Goal: Task Accomplishment & Management: Manage account settings

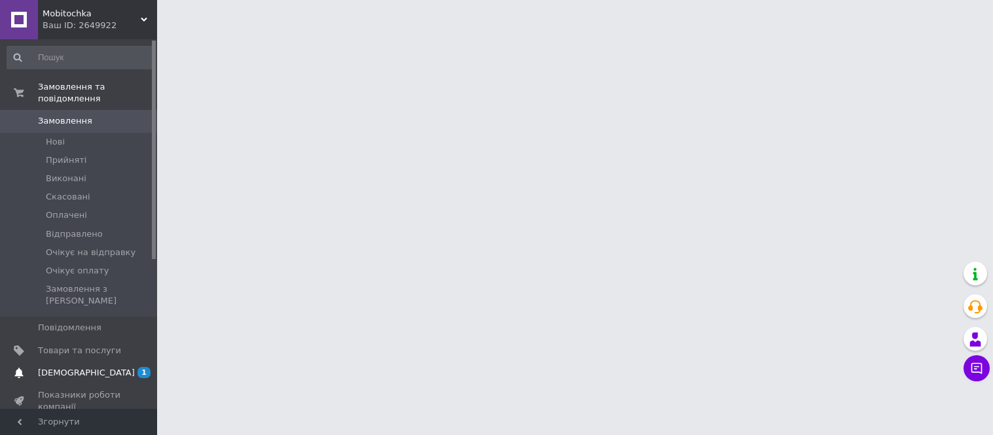
click at [69, 367] on span "[DEMOGRAPHIC_DATA]" at bounding box center [86, 373] width 97 height 12
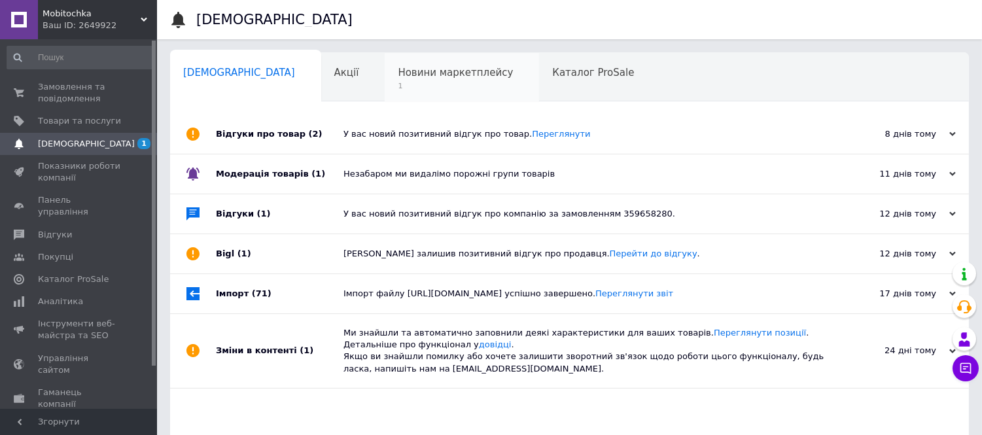
click at [402, 77] on span "Новини маркетплейсу" at bounding box center [455, 73] width 115 height 12
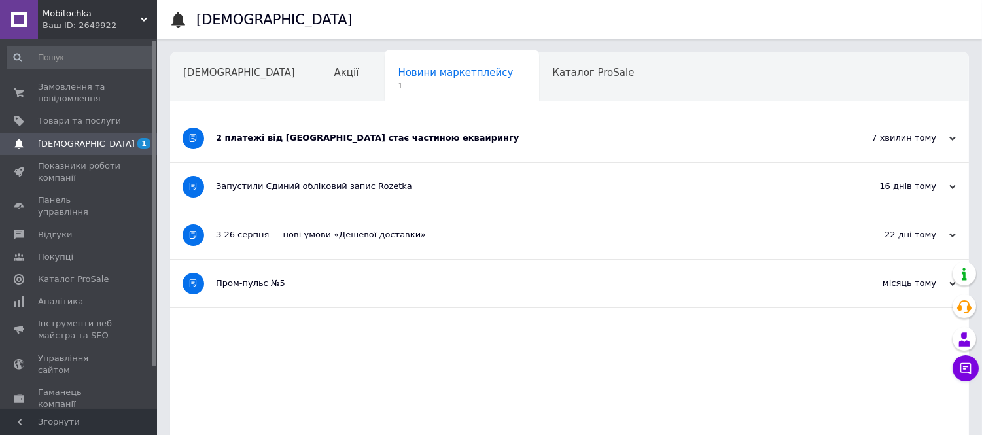
click at [243, 141] on div "2 платежі від [GEOGRAPHIC_DATA] стає частиною еквайрингу" at bounding box center [520, 138] width 609 height 12
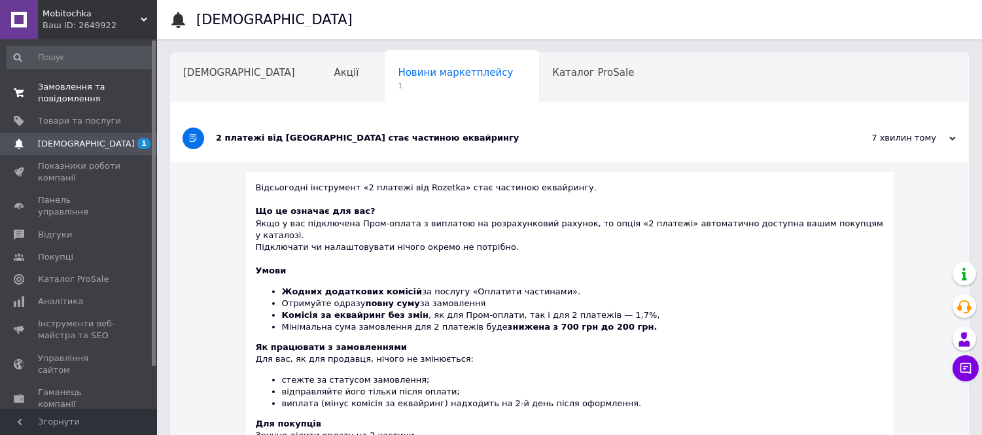
click at [50, 94] on span "Замовлення та повідомлення" at bounding box center [79, 93] width 83 height 24
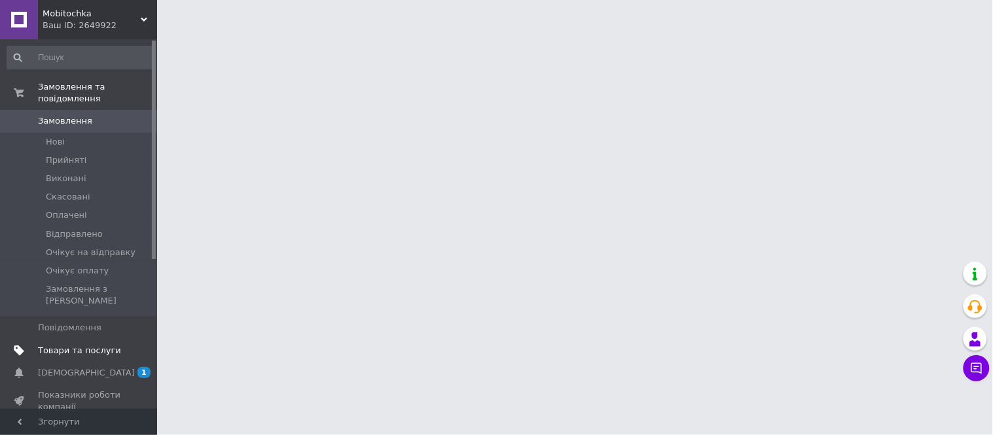
click at [62, 345] on span "Товари та послуги" at bounding box center [79, 351] width 83 height 12
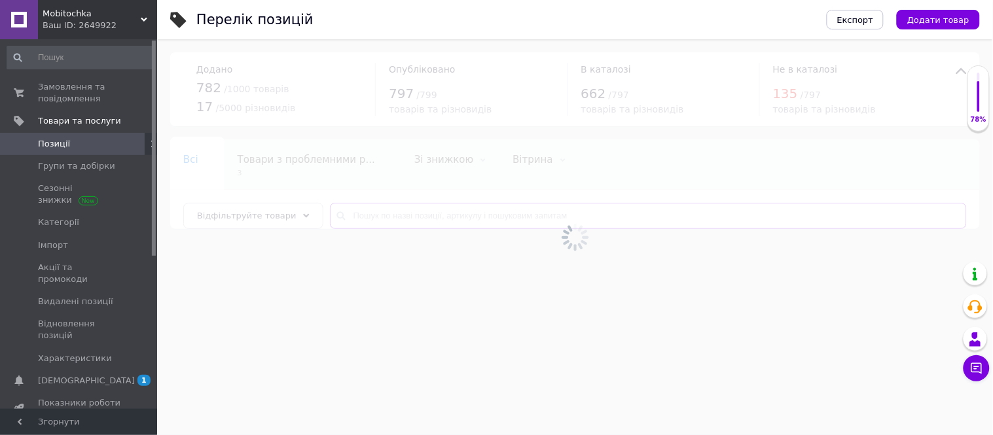
click at [388, 214] on input "text" at bounding box center [648, 216] width 637 height 26
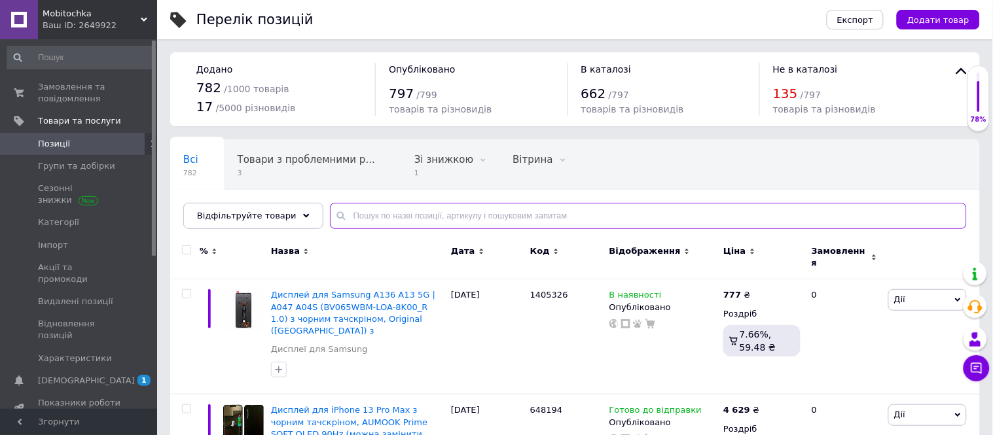
click at [388, 215] on input "text" at bounding box center [648, 216] width 637 height 26
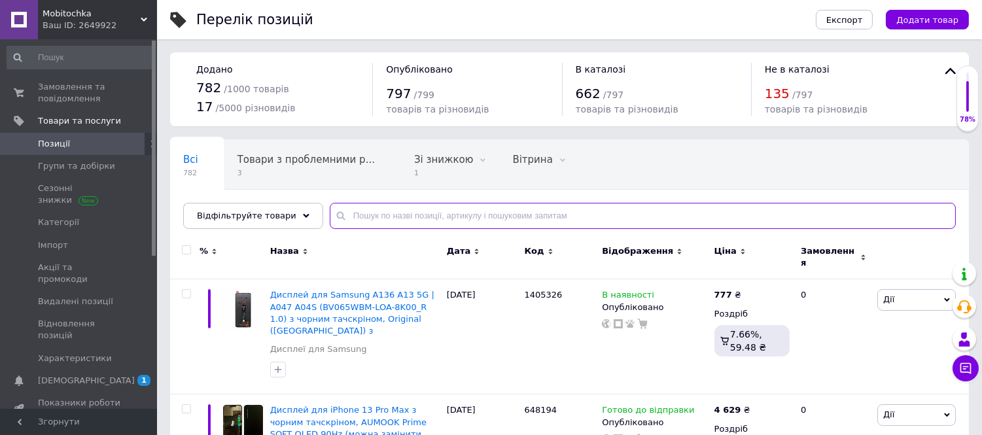
click at [389, 216] on input "text" at bounding box center [643, 216] width 626 height 26
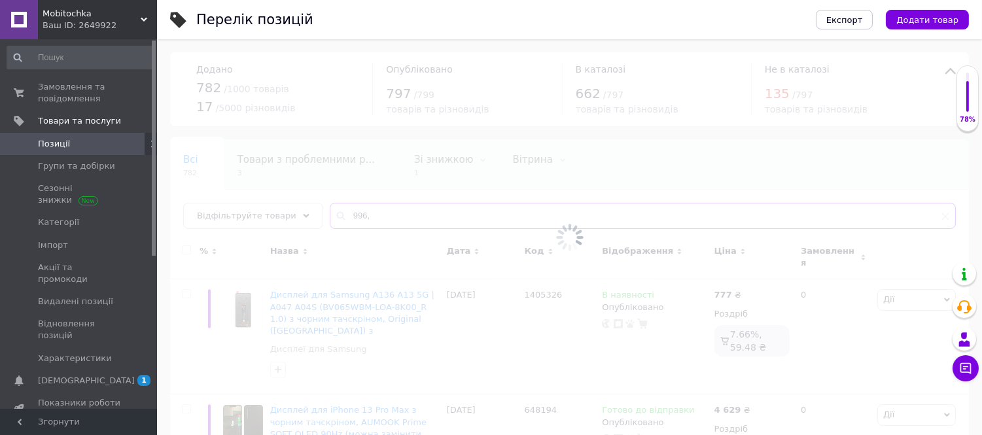
type input "996,"
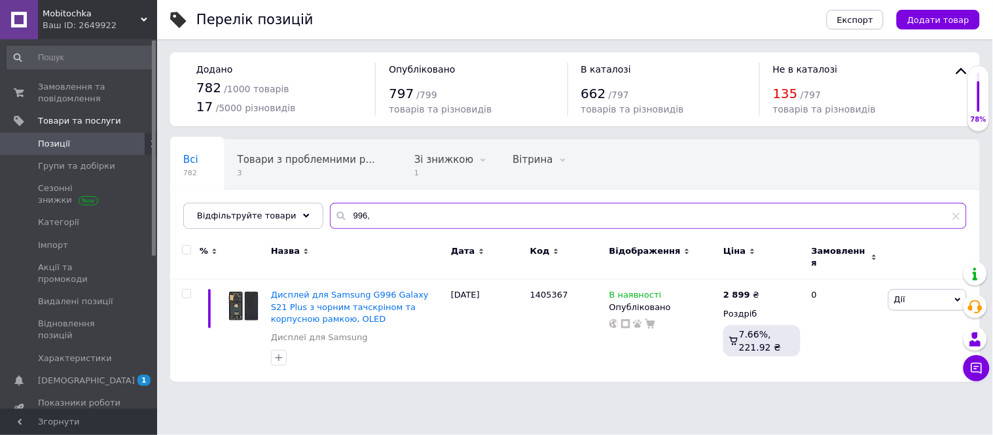
click at [384, 216] on input "996," at bounding box center [648, 216] width 637 height 26
click at [665, 291] on icon at bounding box center [669, 294] width 8 height 8
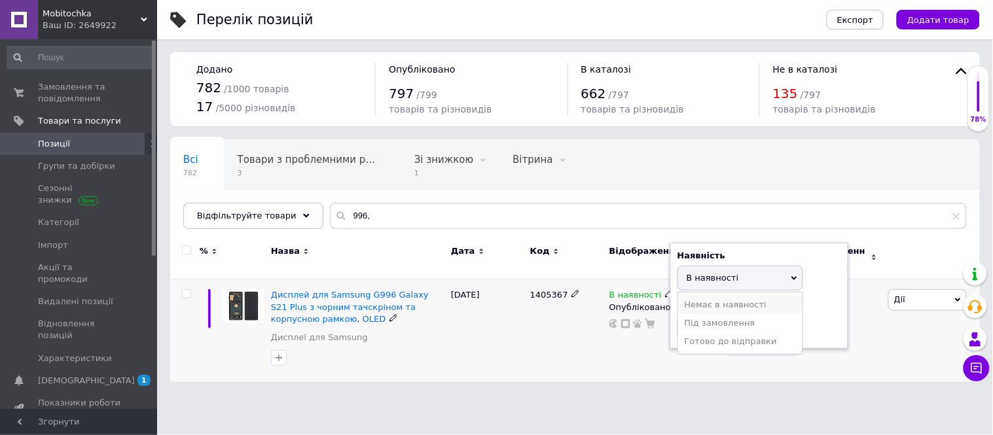
click at [698, 297] on li "Немає в наявності" at bounding box center [740, 305] width 124 height 18
click at [574, 357] on div "1405367" at bounding box center [566, 330] width 79 height 103
